Goal: Navigation & Orientation: Find specific page/section

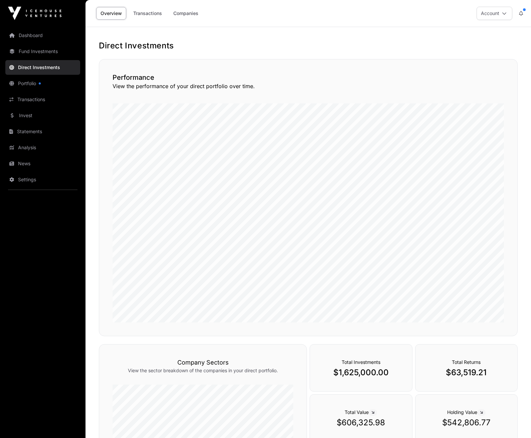
click at [30, 82] on link "Portfolio" at bounding box center [42, 83] width 75 height 15
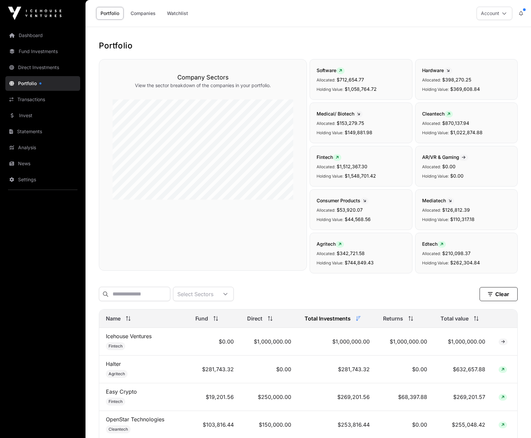
click at [140, 13] on link "Companies" at bounding box center [143, 13] width 34 height 13
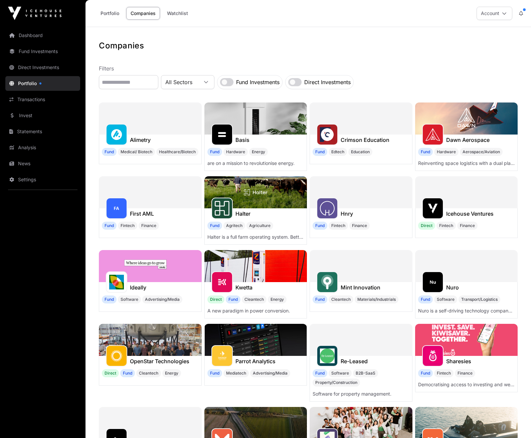
click at [108, 12] on link "Portfolio" at bounding box center [109, 13] width 27 height 13
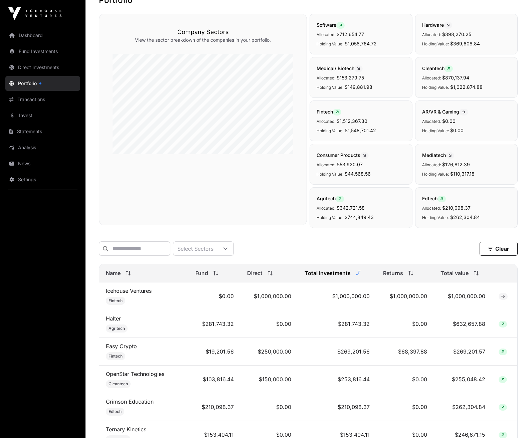
scroll to position [33, 0]
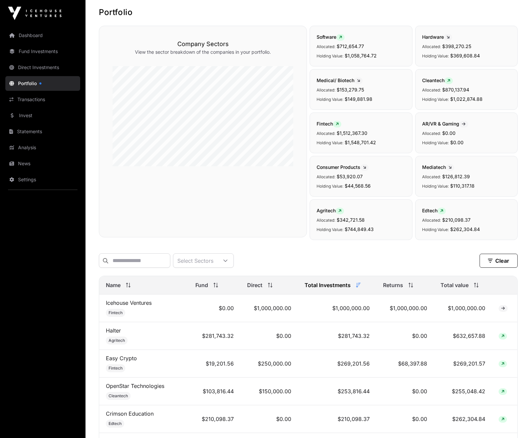
click at [114, 289] on span "Name" at bounding box center [113, 285] width 15 height 8
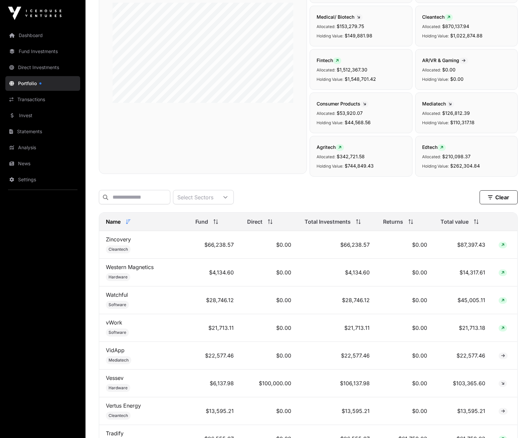
scroll to position [0, 0]
